Goal: Information Seeking & Learning: Understand process/instructions

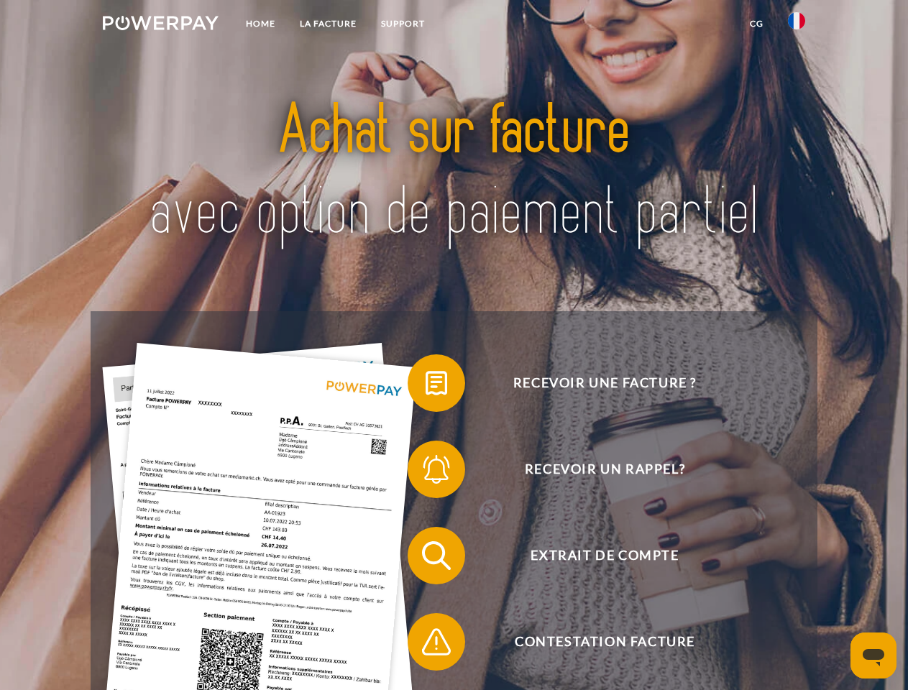
click at [160, 25] on img at bounding box center [161, 23] width 116 height 14
click at [796, 25] on img at bounding box center [796, 20] width 17 height 17
click at [756, 24] on link "CG" at bounding box center [756, 24] width 38 height 26
click at [425, 386] on span at bounding box center [415, 383] width 72 height 72
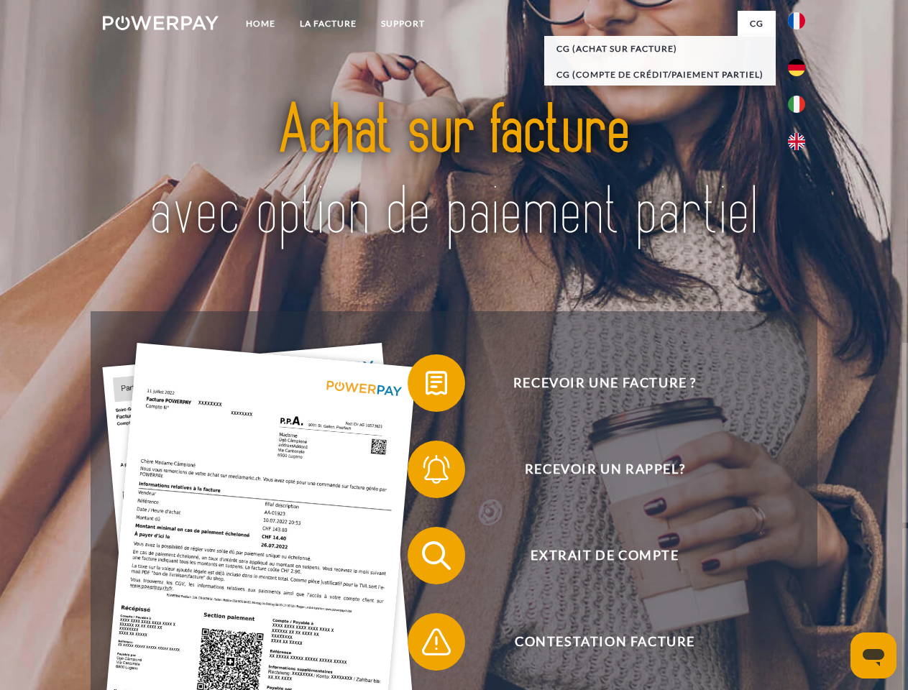
click at [425, 472] on span at bounding box center [415, 469] width 72 height 72
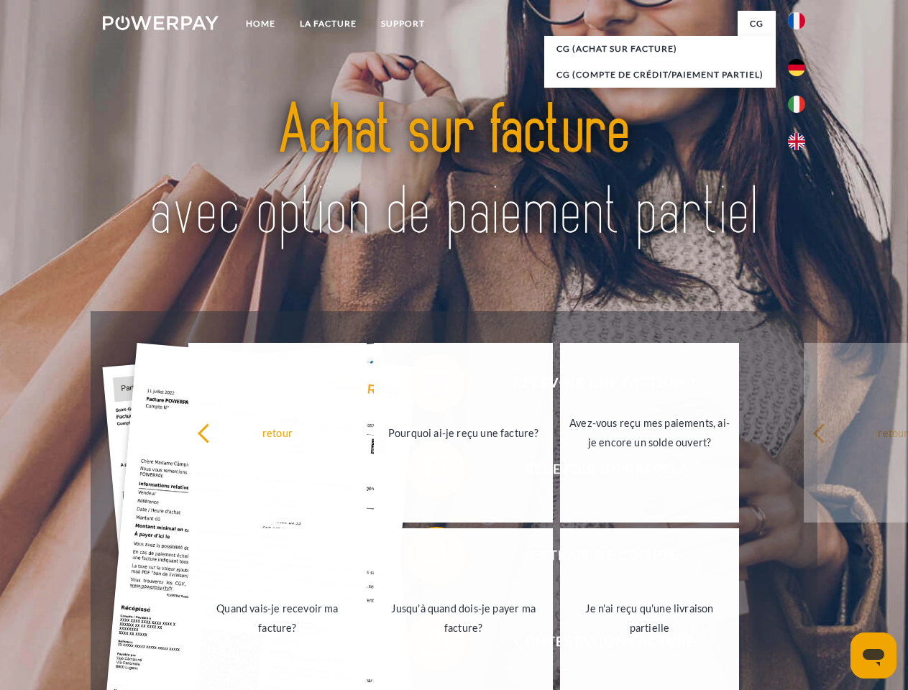
click at [425, 558] on link "Jusqu'à quand dois-je payer ma facture?" at bounding box center [463, 618] width 179 height 180
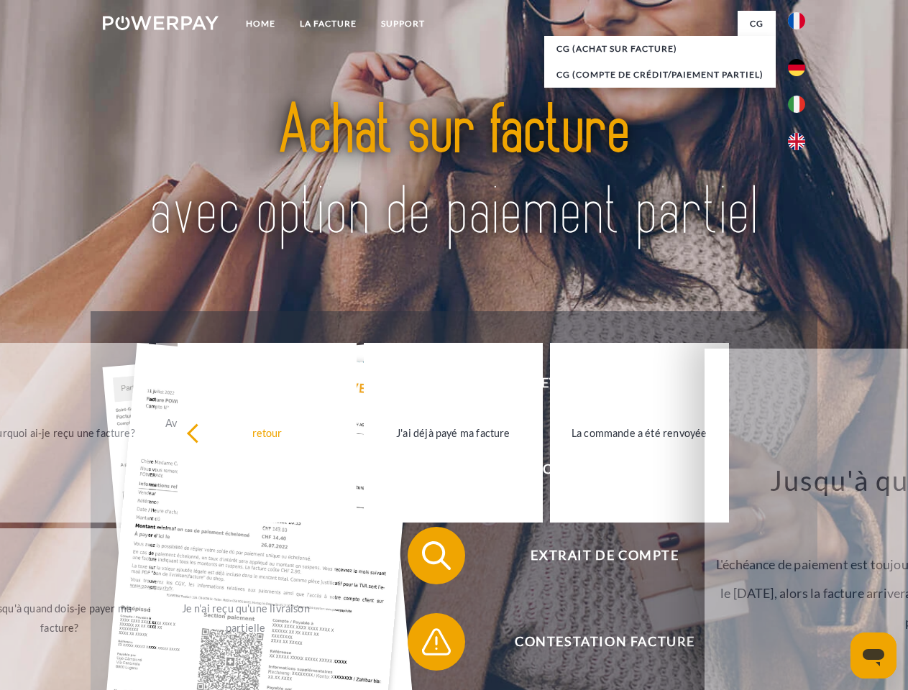
click at [425, 645] on span at bounding box center [415, 642] width 72 height 72
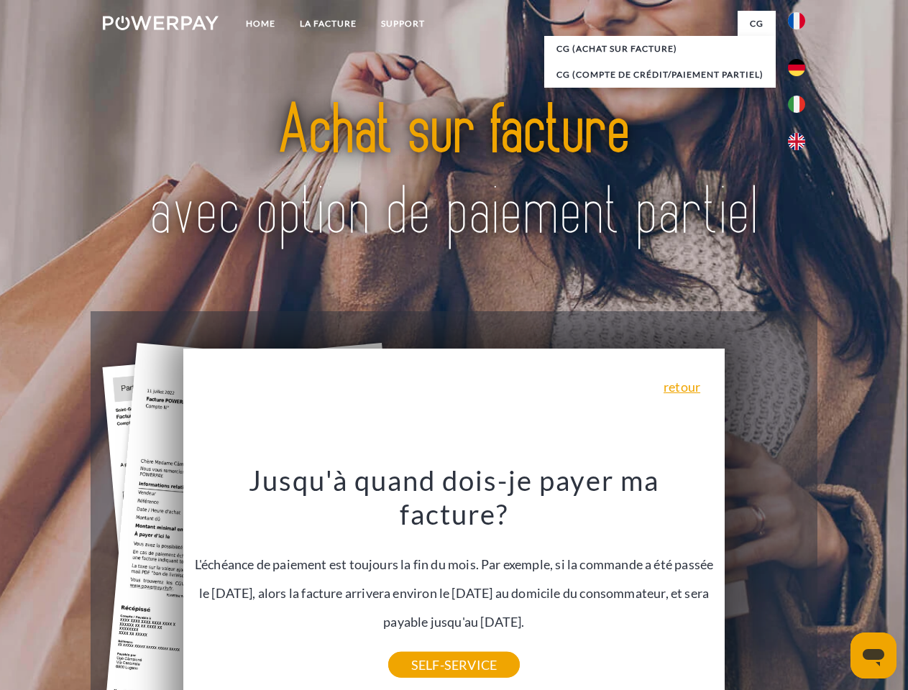
click at [873, 655] on icon "Ouvrir la fenêtre de messagerie" at bounding box center [873, 657] width 22 height 17
